Goal: Information Seeking & Learning: Learn about a topic

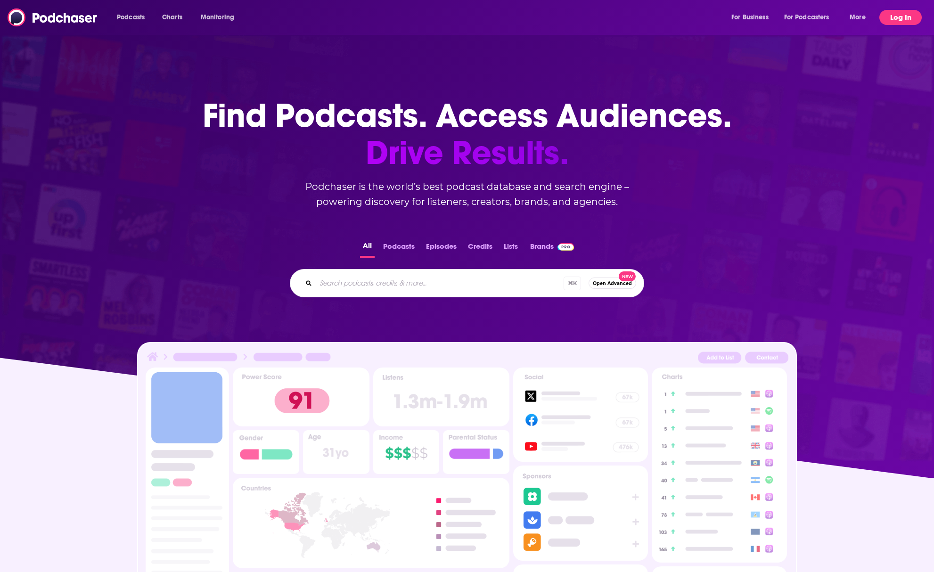
click at [894, 15] on button "Log In" at bounding box center [901, 17] width 42 height 15
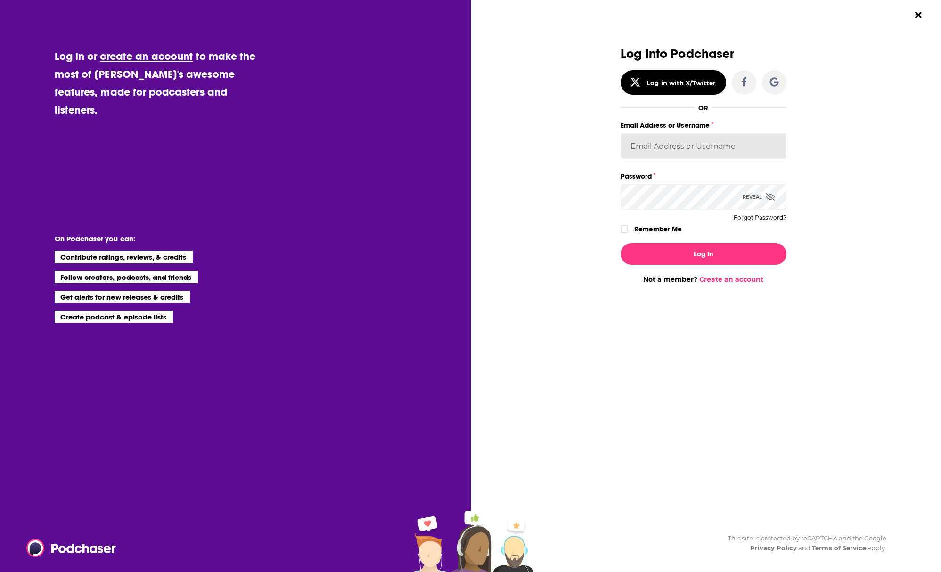
type input "meawisdom"
click at [721, 249] on button "Log In" at bounding box center [704, 254] width 166 height 22
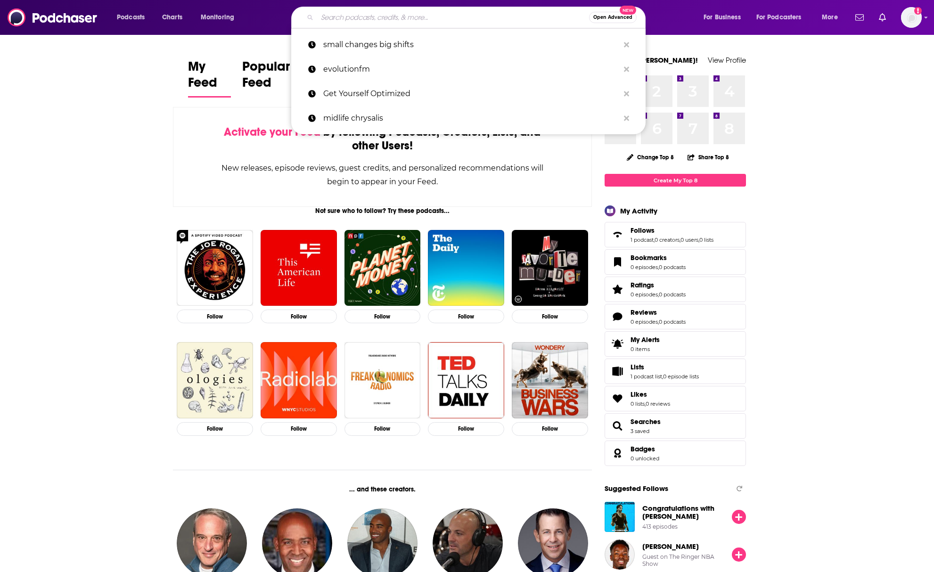
click at [366, 15] on input "Search podcasts, credits, & more..." at bounding box center [453, 17] width 272 height 15
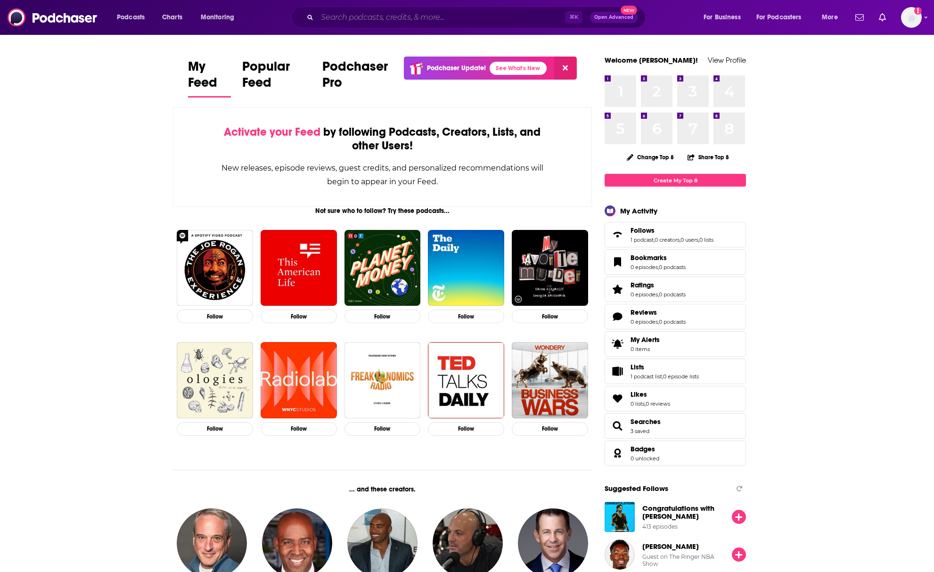
click at [402, 16] on input "Search podcasts, credits, & more..." at bounding box center [441, 17] width 248 height 15
